Goal: Information Seeking & Learning: Find specific page/section

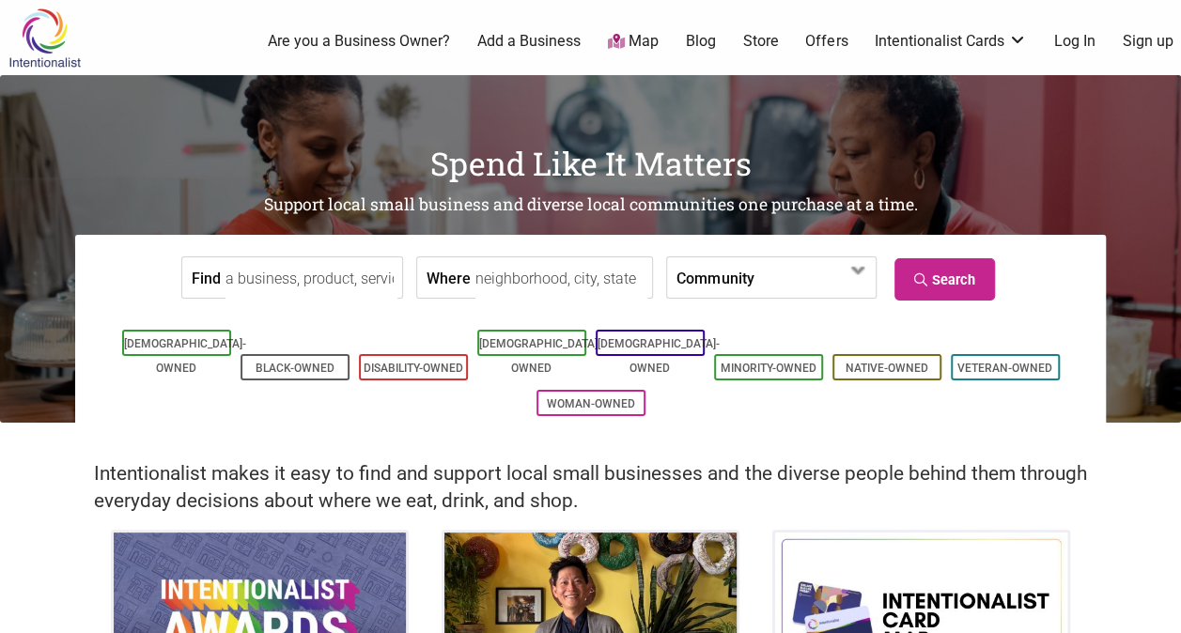
click at [232, 273] on input "Find" at bounding box center [312, 278] width 172 height 42
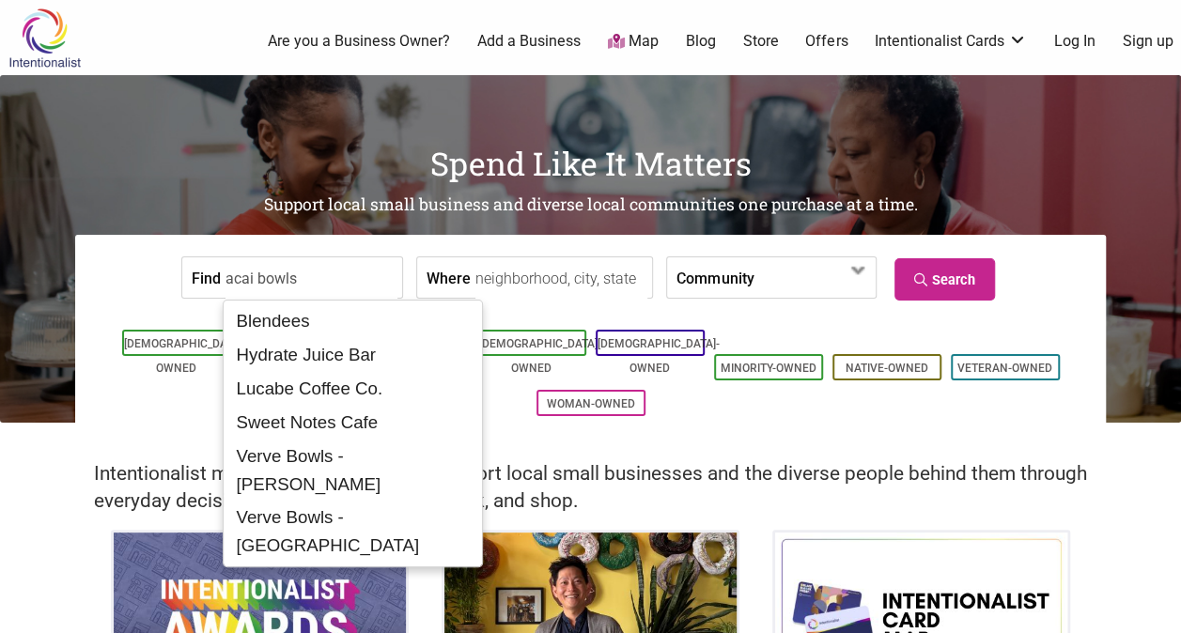
type input "acai bowls"
click at [699, 284] on label "Community" at bounding box center [715, 277] width 77 height 40
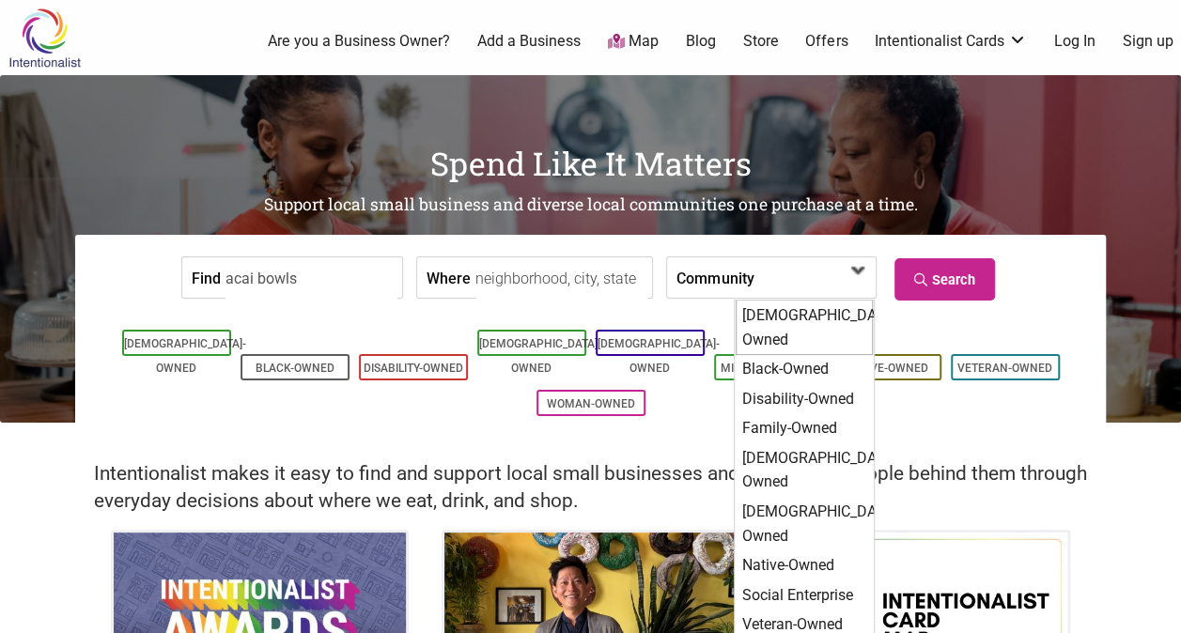
click at [784, 312] on div "[DEMOGRAPHIC_DATA]-Owned" at bounding box center [804, 327] width 137 height 55
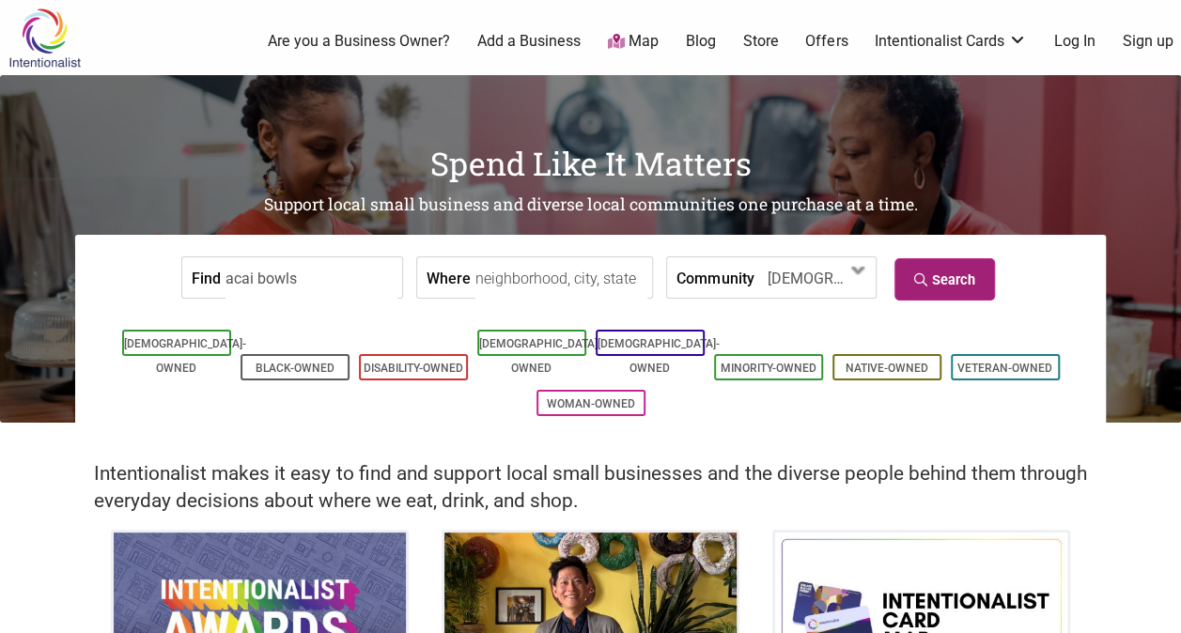
click at [960, 271] on link "Search" at bounding box center [945, 279] width 101 height 42
click at [509, 279] on input "Where" at bounding box center [562, 278] width 172 height 42
click at [954, 273] on link "Search" at bounding box center [945, 279] width 101 height 42
click at [497, 276] on input "puget sound, washington" at bounding box center [562, 278] width 172 height 42
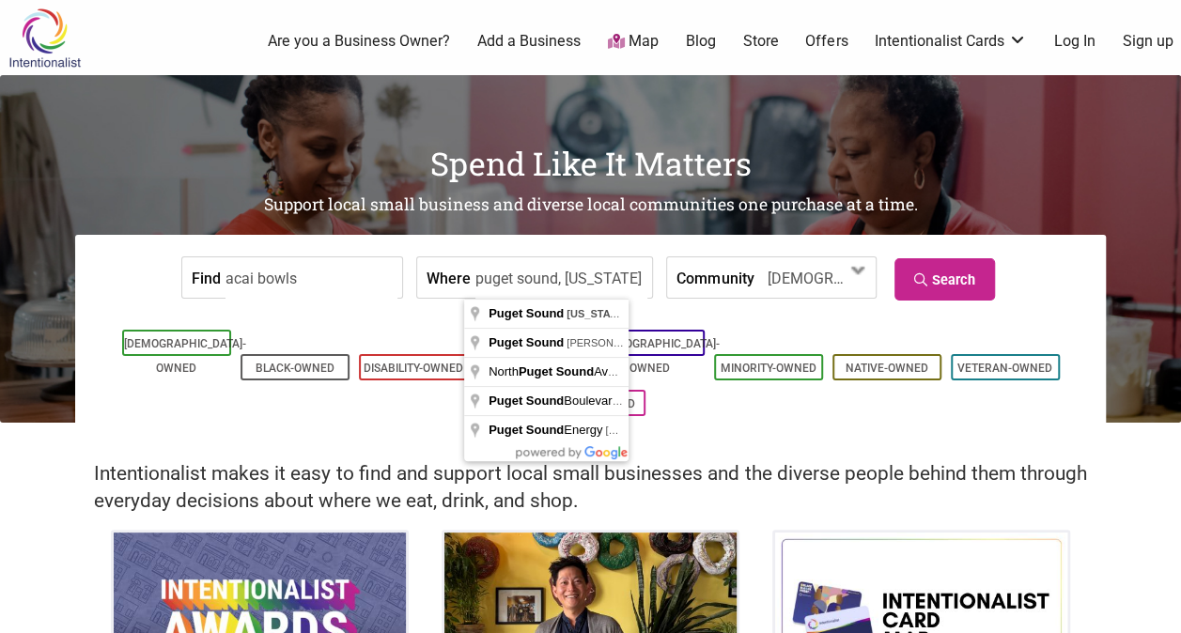
click at [497, 276] on input "puget sound, washington" at bounding box center [562, 278] width 172 height 42
type input "seattle, wa"
